Goal: Navigation & Orientation: Find specific page/section

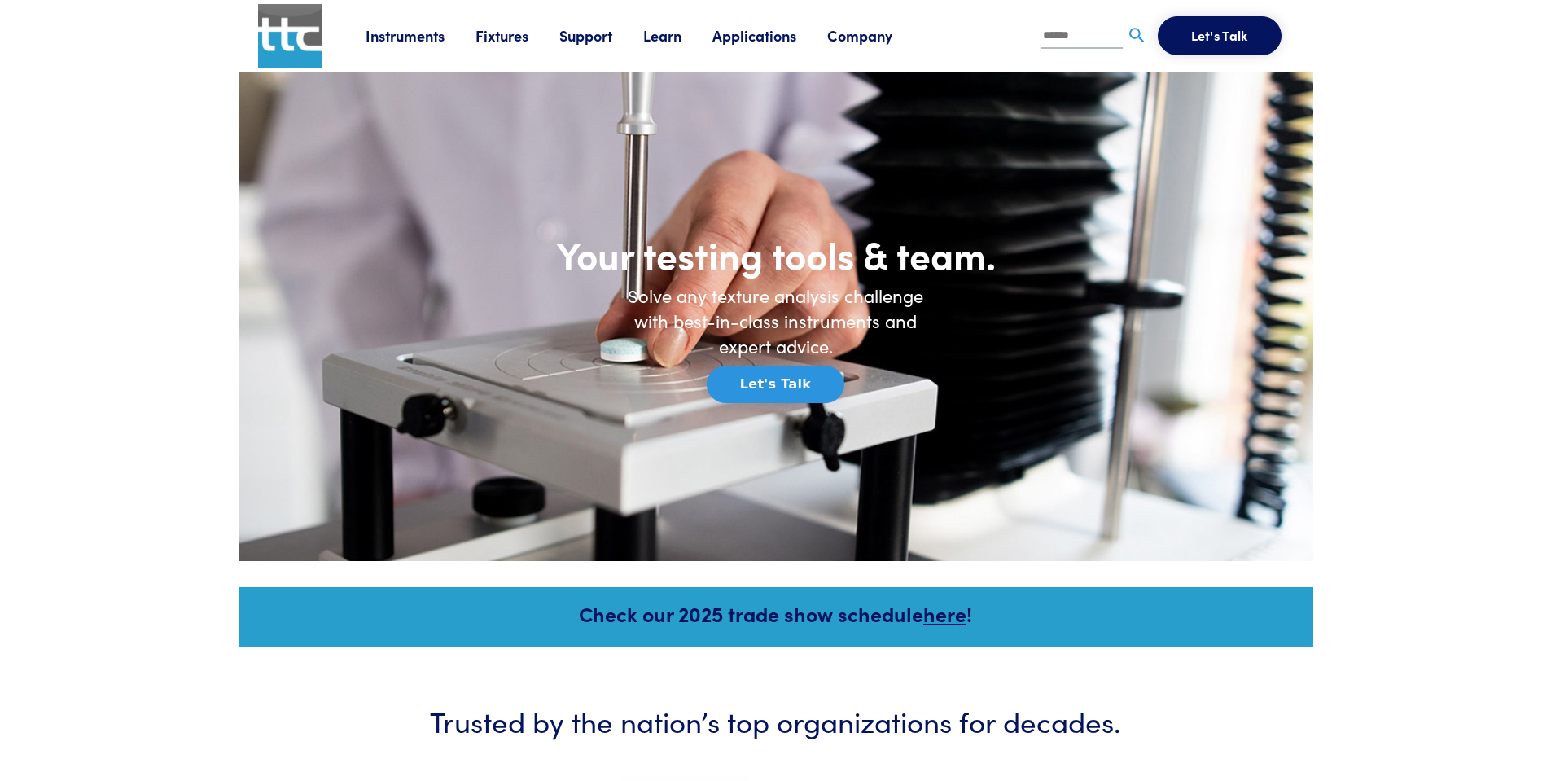
click at [388, 33] on link "Instruments" at bounding box center [420, 35] width 110 height 20
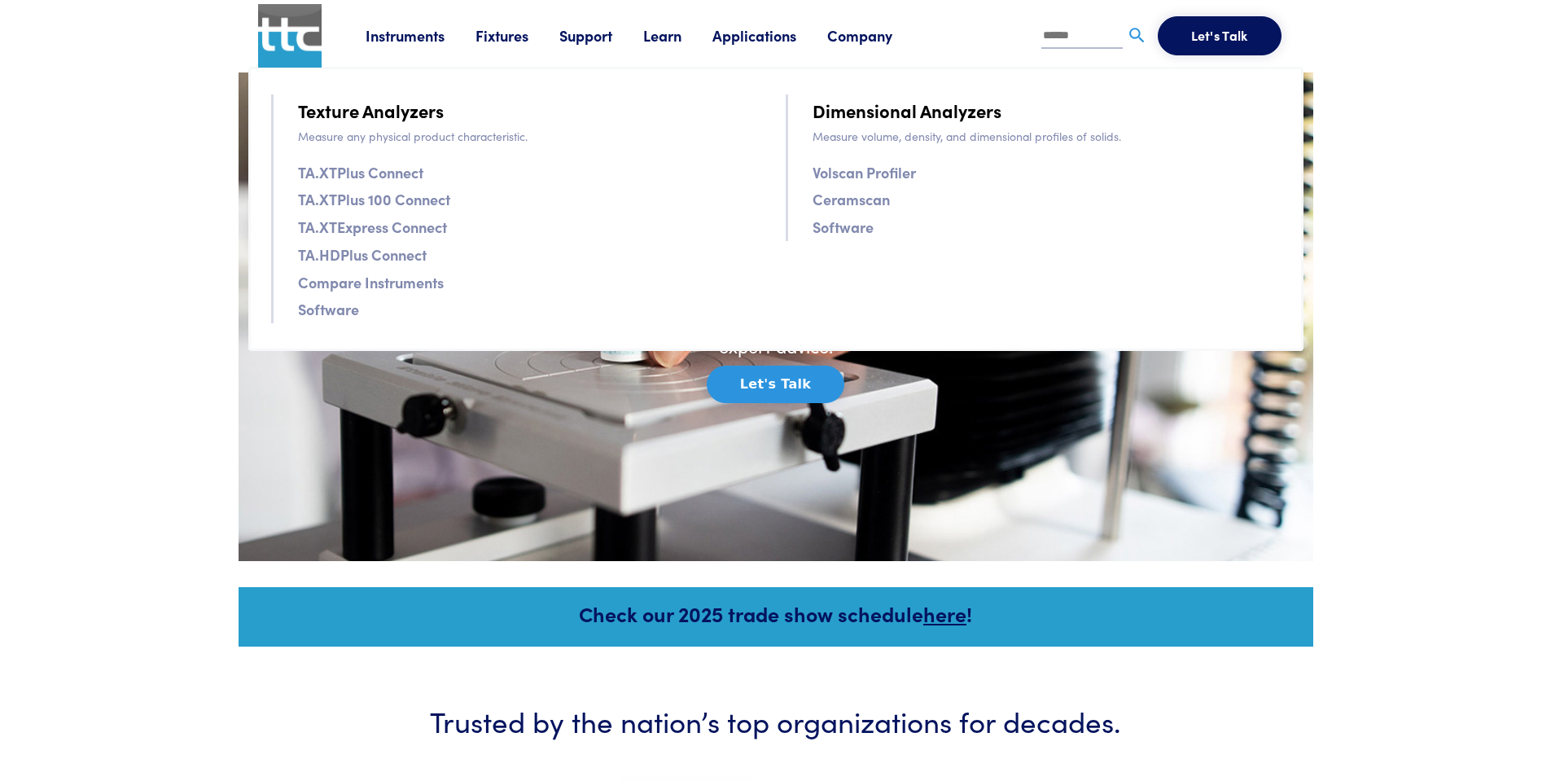
click at [350, 253] on link "TA.HDPlus Connect" at bounding box center [362, 255] width 129 height 24
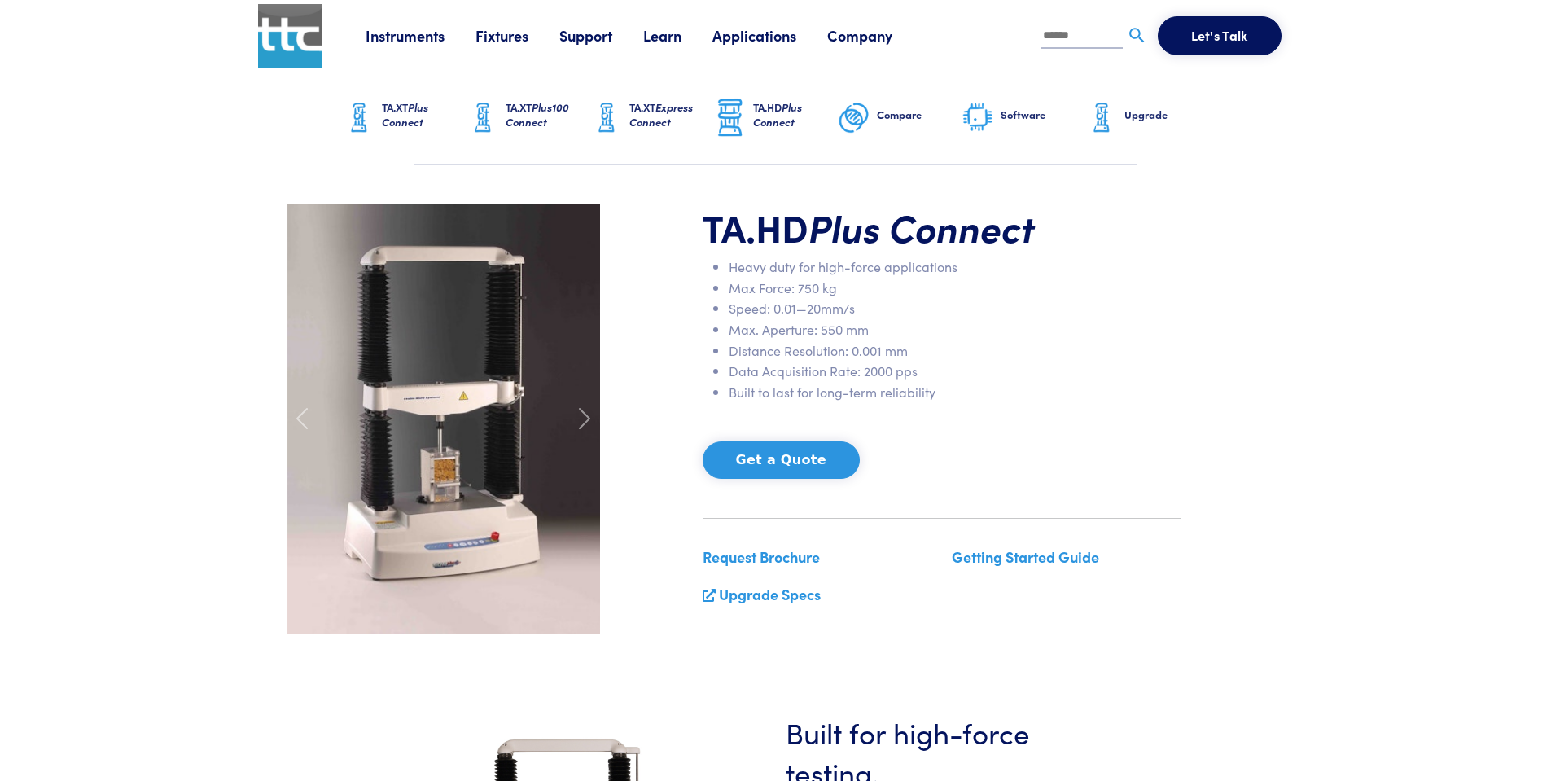
click at [492, 34] on link "Fixtures" at bounding box center [517, 35] width 84 height 20
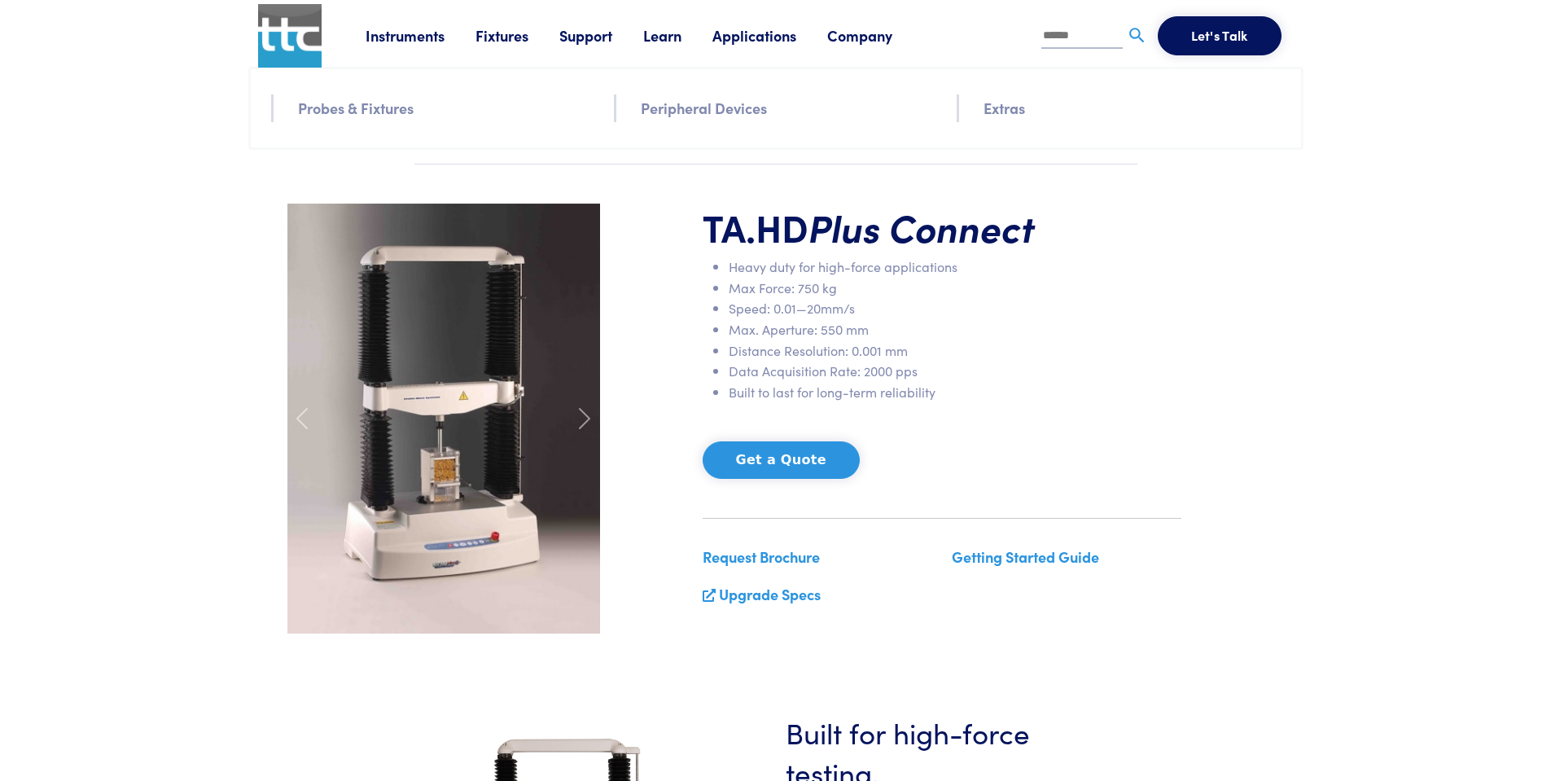
click at [683, 109] on link "Peripheral Devices" at bounding box center [704, 108] width 126 height 24
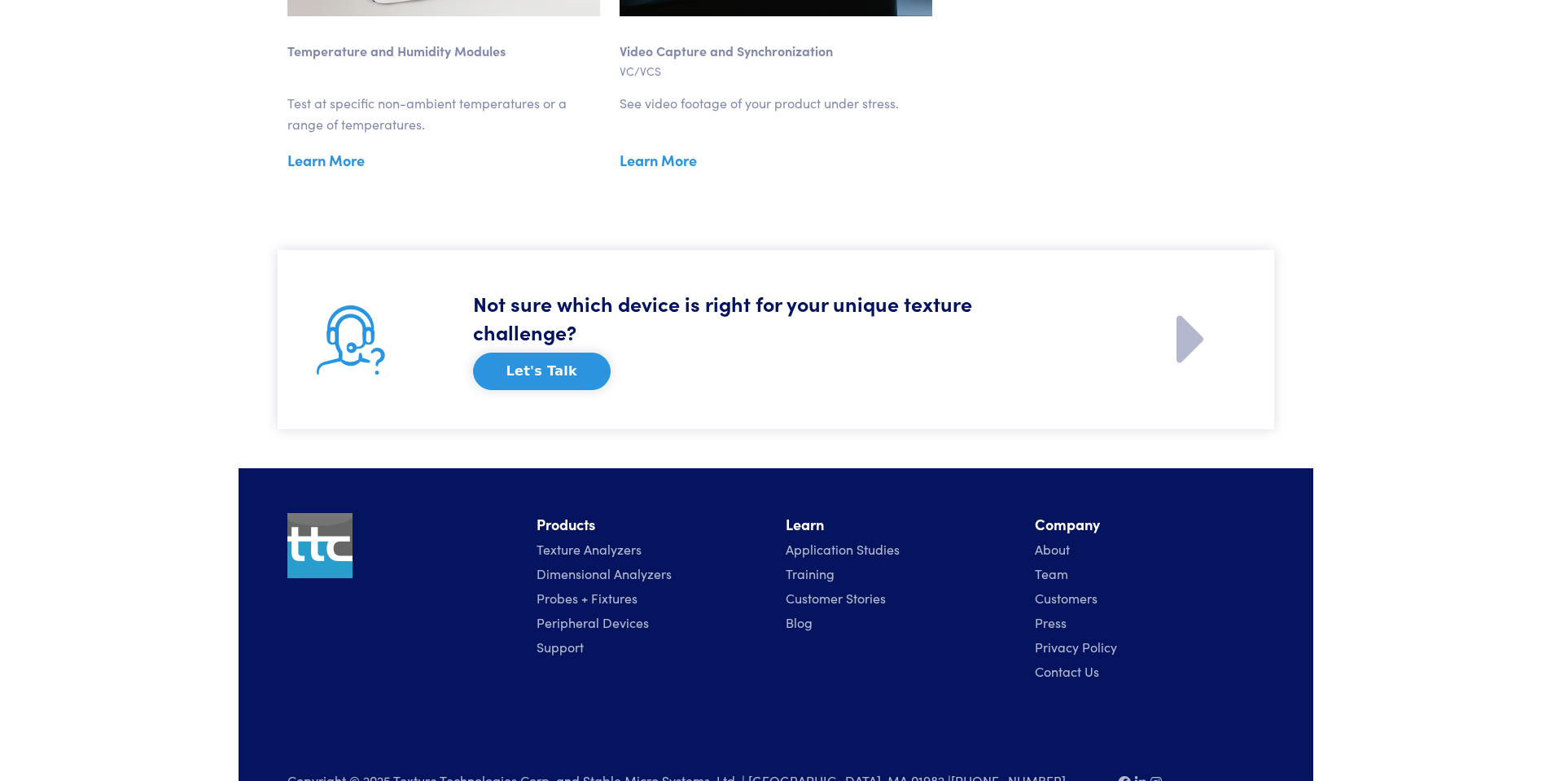
scroll to position [2426, 0]
